Goal: Task Accomplishment & Management: Use online tool/utility

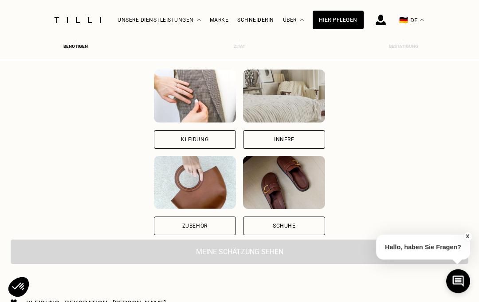
scroll to position [94, 0]
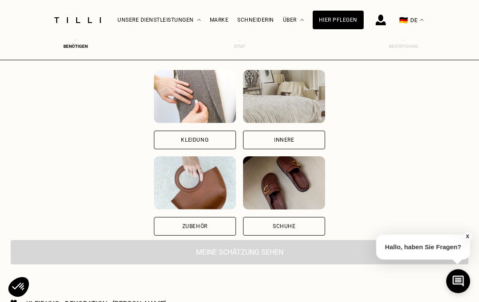
click at [265, 145] on div "Innere" at bounding box center [284, 140] width 82 height 19
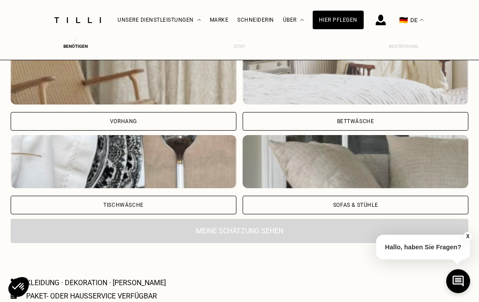
scroll to position [335, 0]
click at [273, 124] on div "Bettwäsche" at bounding box center [355, 121] width 226 height 19
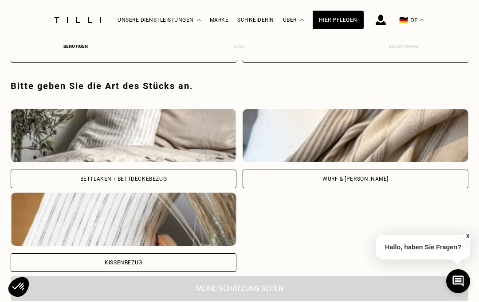
scroll to position [493, 0]
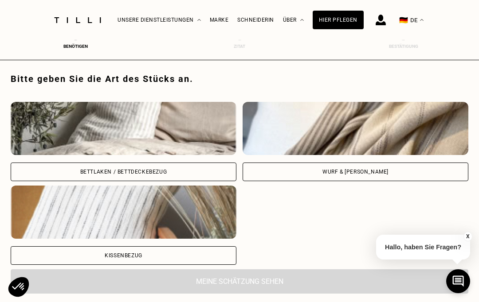
click at [84, 255] on div "Kissenbezug" at bounding box center [124, 255] width 226 height 19
select select "DE"
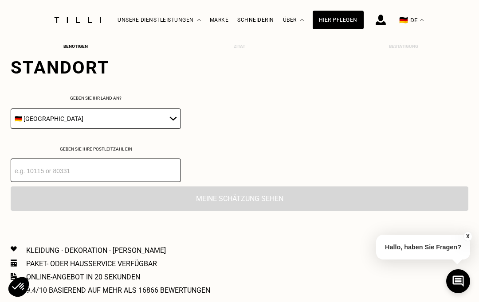
scroll to position [720, 0]
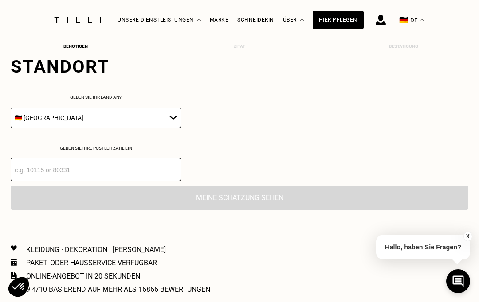
click at [38, 181] on input "number" at bounding box center [96, 169] width 170 height 23
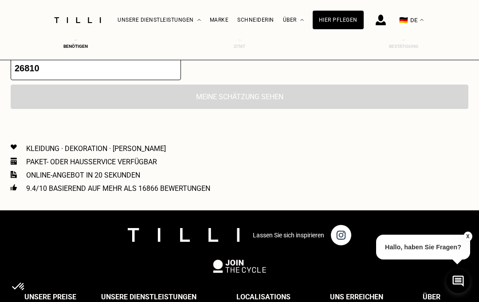
type input "26810"
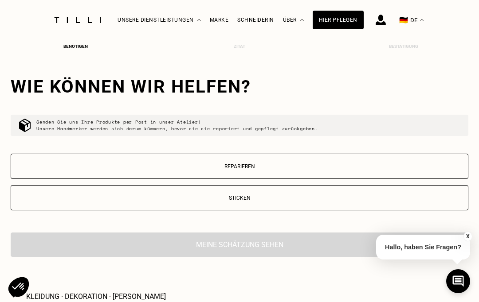
scroll to position [852, 0]
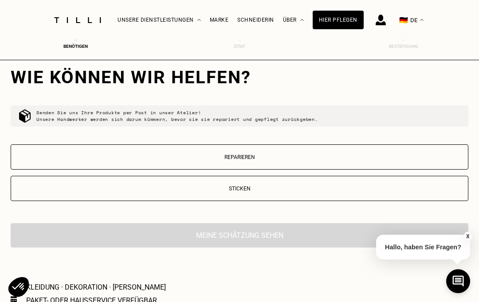
click at [81, 201] on button "Sticken" at bounding box center [239, 188] width 457 height 25
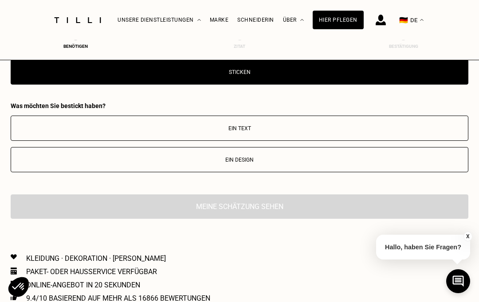
scroll to position [962, 0]
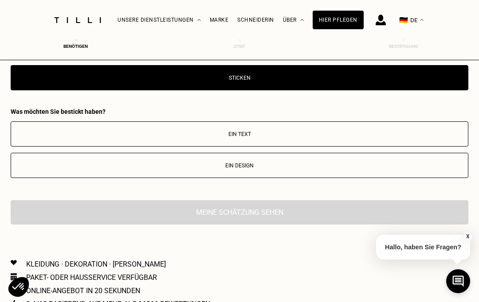
click at [52, 137] on p "Ein Text" at bounding box center [239, 134] width 447 height 6
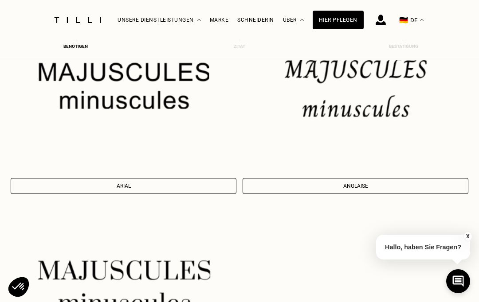
scroll to position [1151, 0]
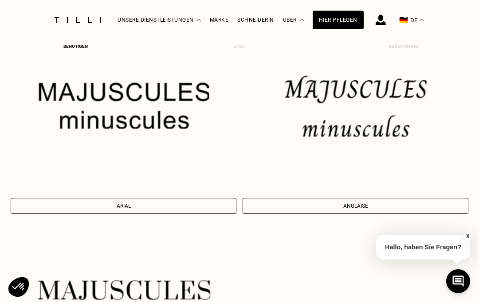
click at [271, 209] on button "Anglaise" at bounding box center [355, 206] width 226 height 16
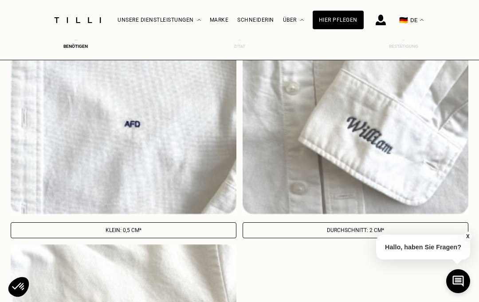
scroll to position [1550, 0]
click at [268, 231] on div "Durchschnitt: 2 cm*" at bounding box center [355, 142] width 226 height 194
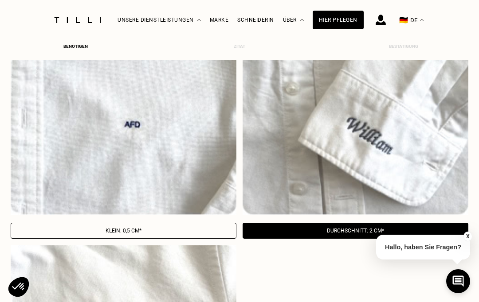
click at [272, 234] on p "Durchschnitt: 2 cm*" at bounding box center [355, 231] width 216 height 6
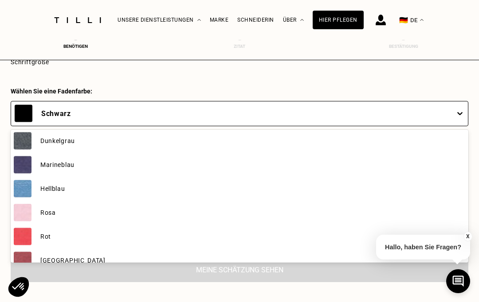
scroll to position [74, 0]
click at [31, 195] on img at bounding box center [23, 189] width 18 height 18
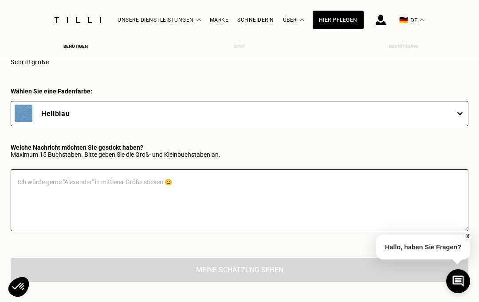
click at [31, 195] on textarea at bounding box center [239, 200] width 457 height 62
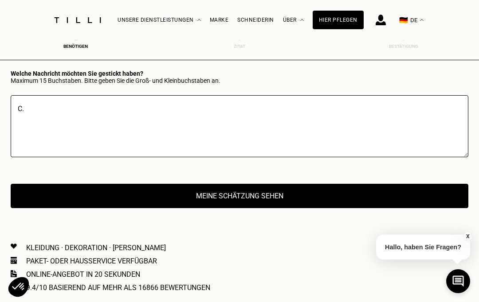
scroll to position [2019, 0]
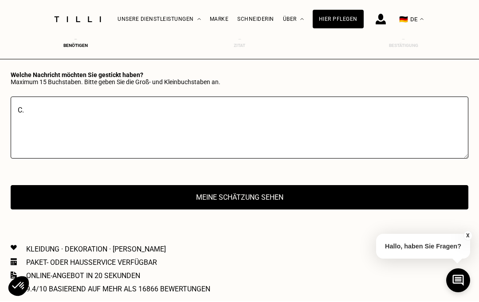
type textarea "C."
click at [73, 210] on button "Meine Schätzung sehen" at bounding box center [239, 198] width 457 height 24
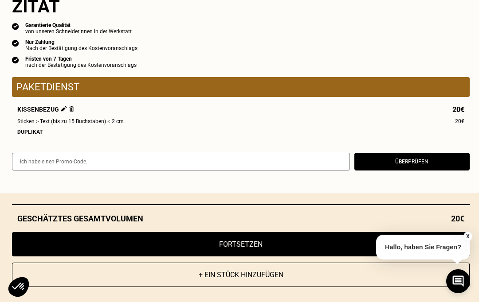
scroll to position [2040, 0]
select select "DE"
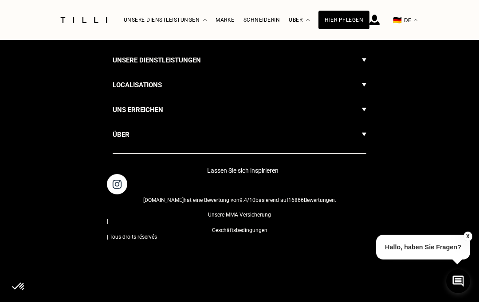
scroll to position [926, 0]
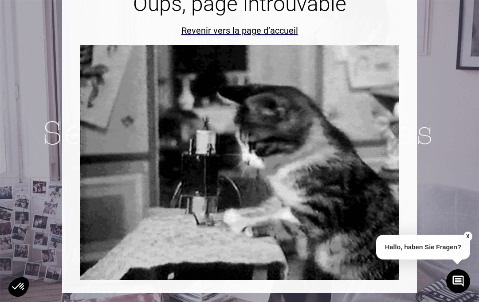
scroll to position [17, 0]
